Goal: Task Accomplishment & Management: Use online tool/utility

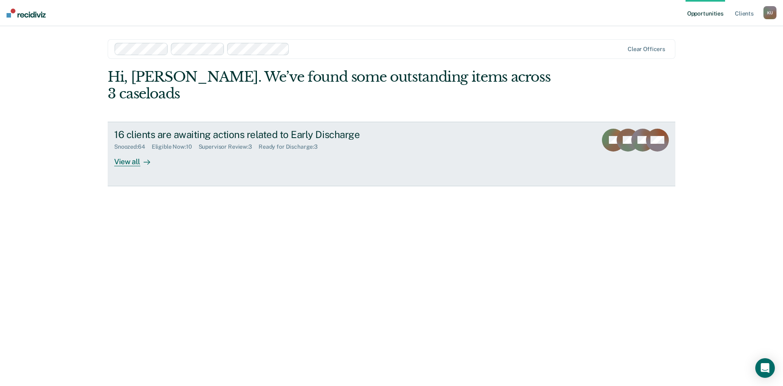
click at [219, 143] on div "Supervisor Review : 3" at bounding box center [229, 146] width 60 height 7
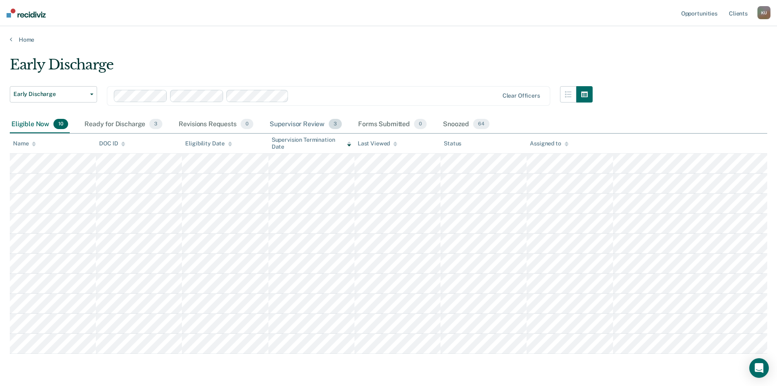
click at [311, 125] on div "Supervisor Review 3" at bounding box center [306, 124] width 76 height 18
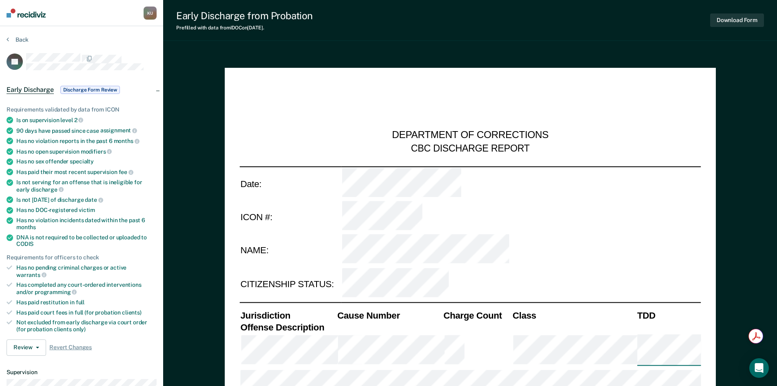
scroll to position [245, 0]
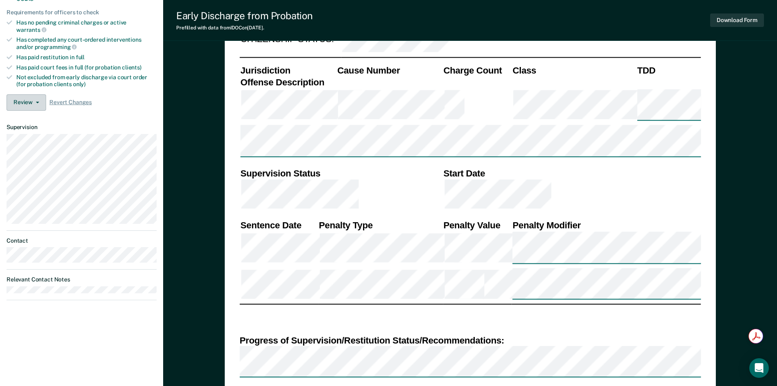
click at [25, 94] on button "Review" at bounding box center [27, 102] width 40 height 16
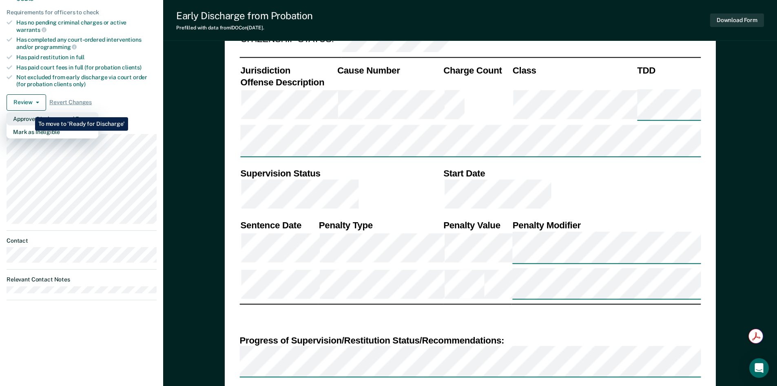
click at [29, 112] on button "Approve Discharge and Forms" at bounding box center [53, 118] width 92 height 13
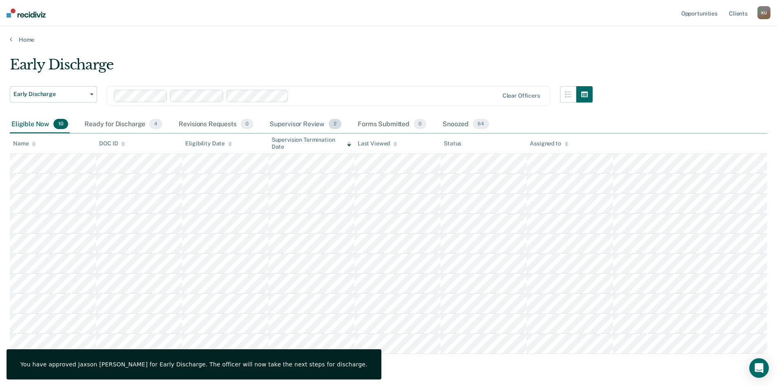
click at [298, 126] on div "Supervisor Review 2" at bounding box center [305, 124] width 75 height 18
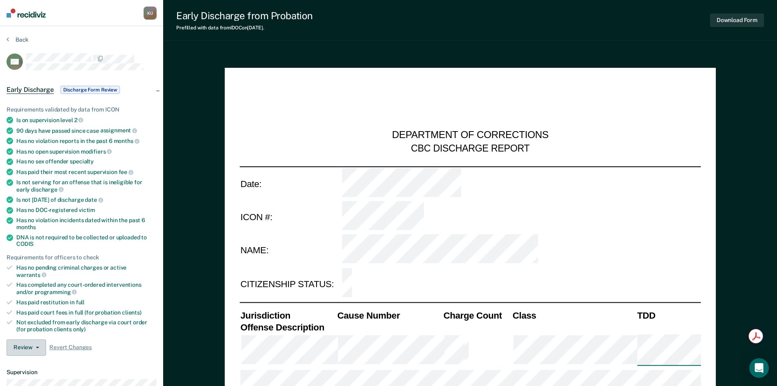
click at [28, 339] on button "Review" at bounding box center [27, 347] width 40 height 16
type textarea "x"
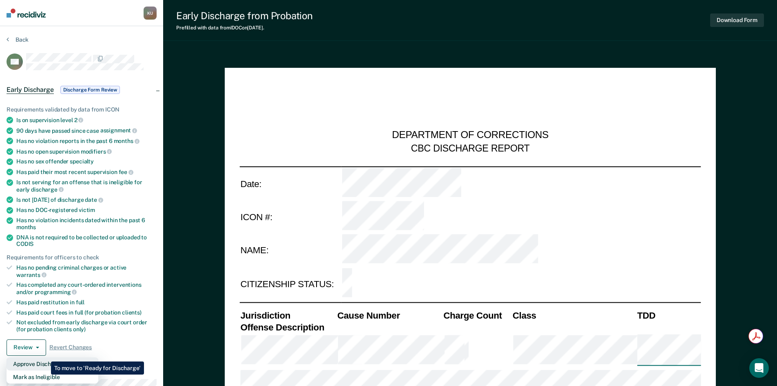
click at [45, 357] on button "Approve Discharge and Forms" at bounding box center [53, 363] width 92 height 13
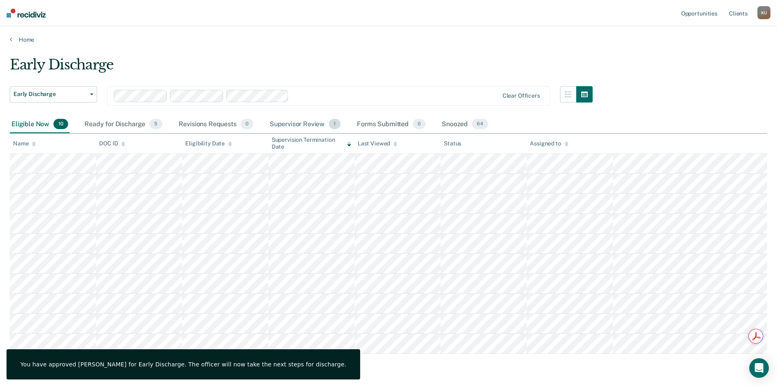
click at [309, 124] on div "Supervisor Review 1" at bounding box center [305, 124] width 75 height 18
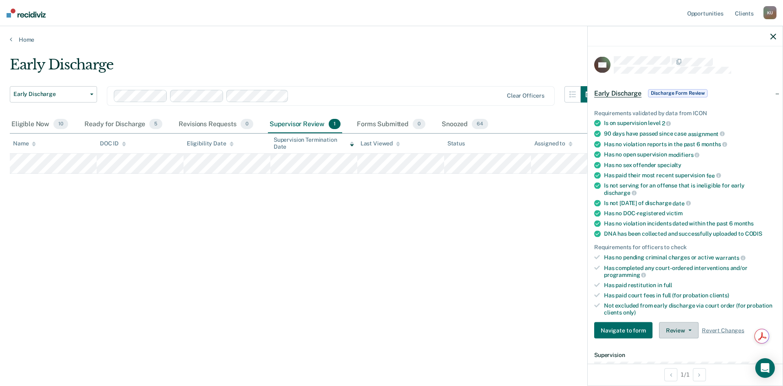
click at [673, 329] on button "Review" at bounding box center [679, 330] width 40 height 16
click at [678, 344] on button "Approve Discharge and Forms" at bounding box center [705, 346] width 92 height 13
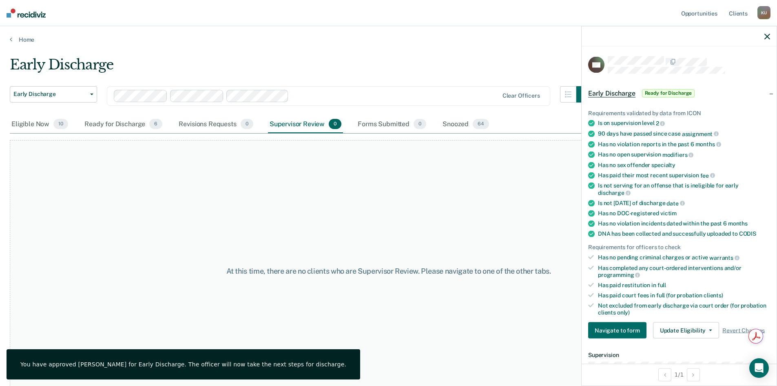
click at [767, 36] on icon "button" at bounding box center [768, 36] width 6 height 6
